Goal: Information Seeking & Learning: Learn about a topic

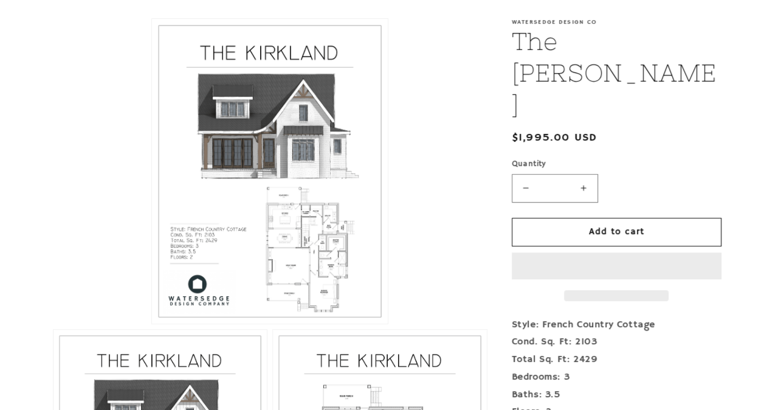
scroll to position [271, 0]
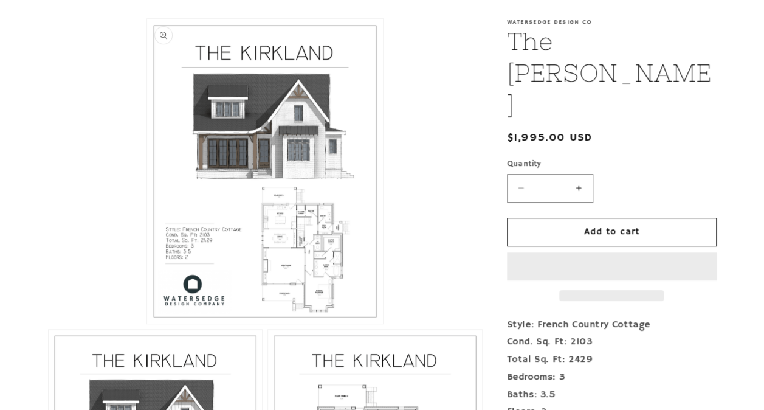
click at [147, 323] on button "Open media 1 in modal" at bounding box center [147, 323] width 0 height 0
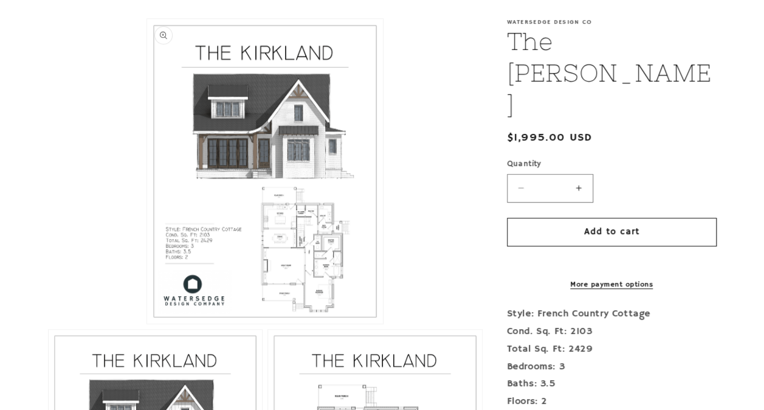
click at [147, 323] on button "Open media 1 in modal" at bounding box center [147, 323] width 0 height 0
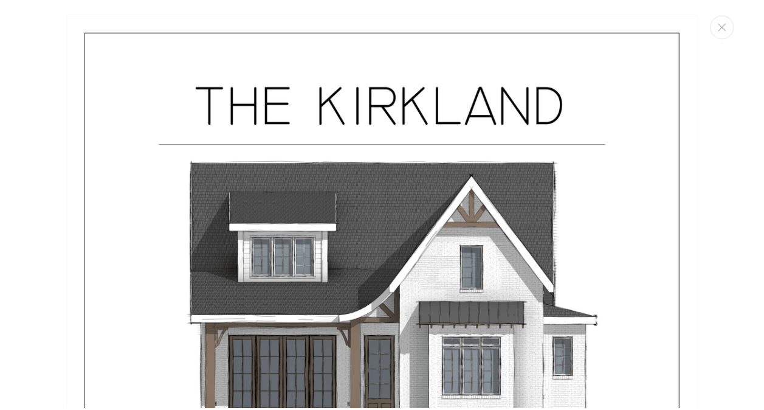
scroll to position [12, 0]
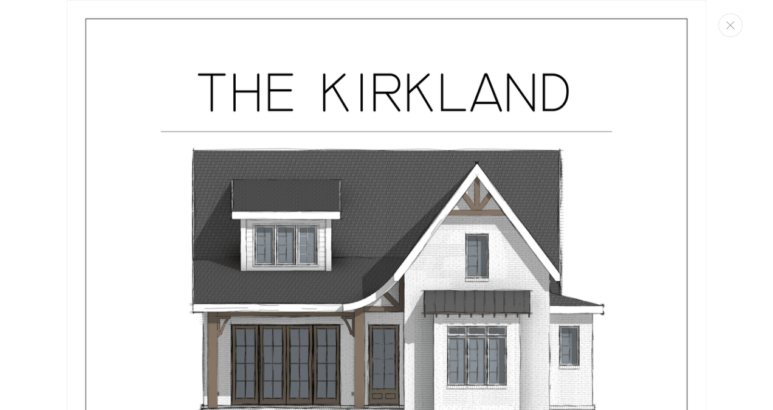
click at [288, 269] on img "Media gallery" at bounding box center [386, 413] width 639 height 827
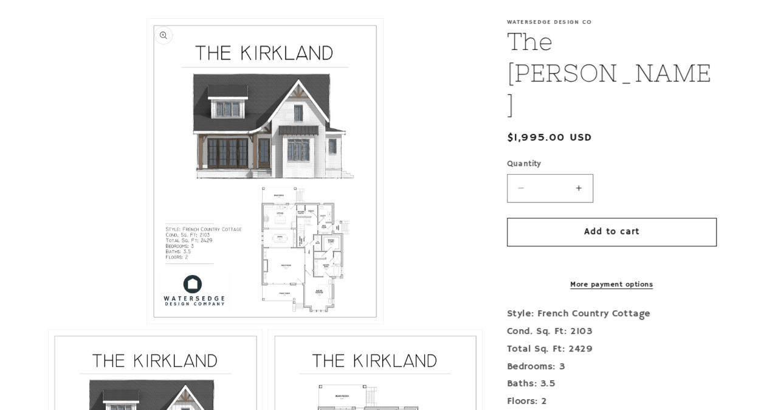
click at [147, 323] on button "Open media 1 in modal" at bounding box center [147, 323] width 0 height 0
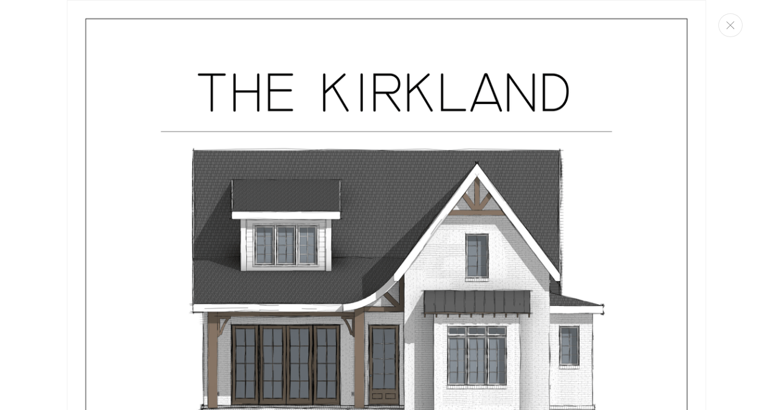
click at [408, 277] on img "Media gallery" at bounding box center [386, 413] width 639 height 827
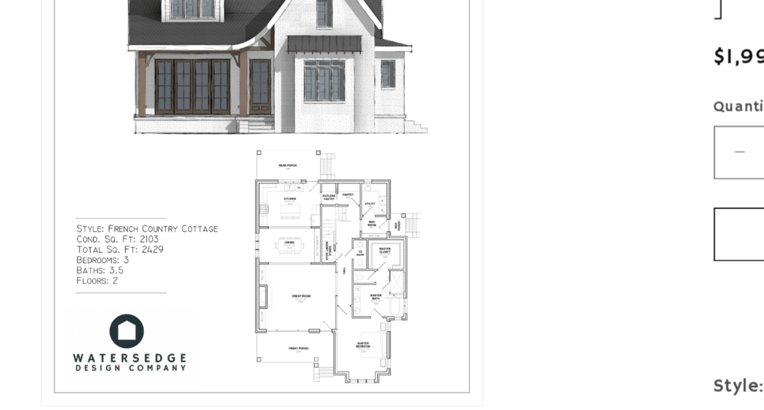
scroll to position [271, 0]
